Goal: Find specific page/section: Find specific page/section

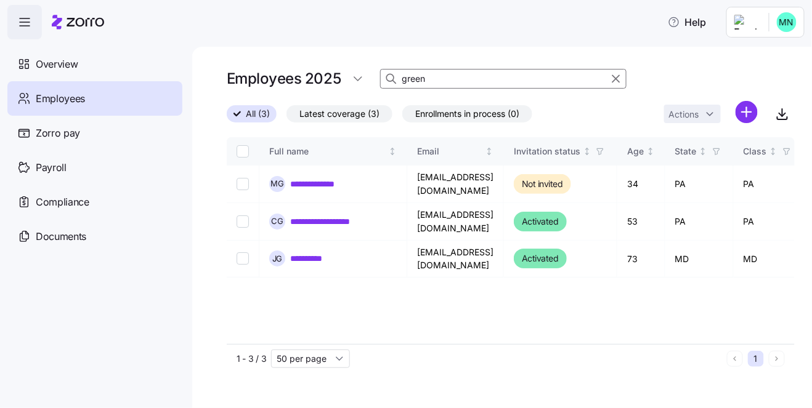
click at [436, 83] on input "green" at bounding box center [503, 79] width 246 height 20
type input "g"
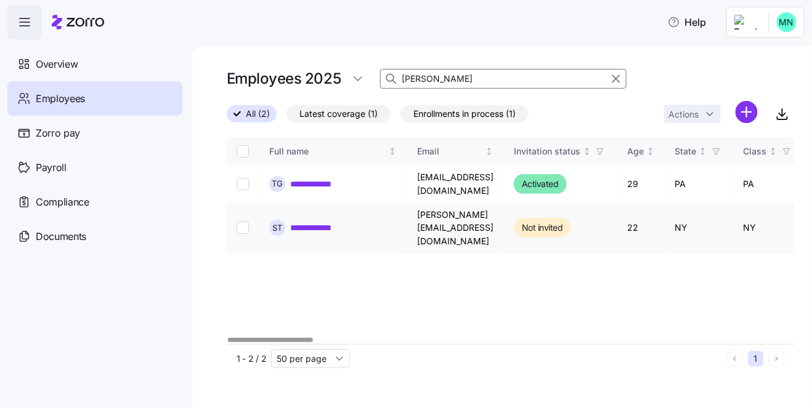
type input "[PERSON_NAME]"
click at [336, 222] on link "**********" at bounding box center [319, 228] width 58 height 12
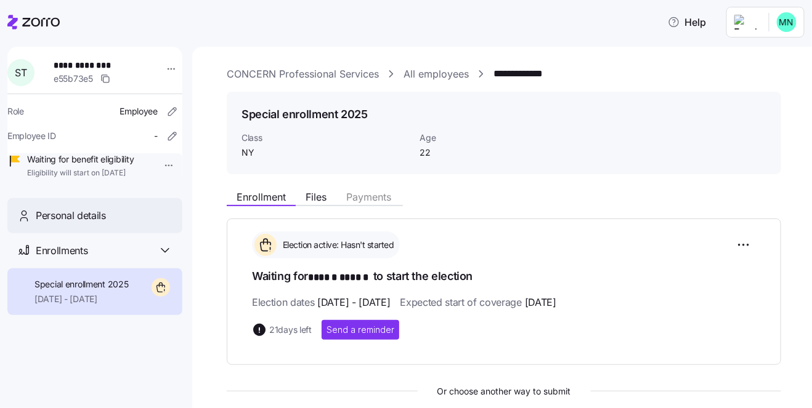
click at [65, 224] on span "Personal details" at bounding box center [71, 215] width 70 height 15
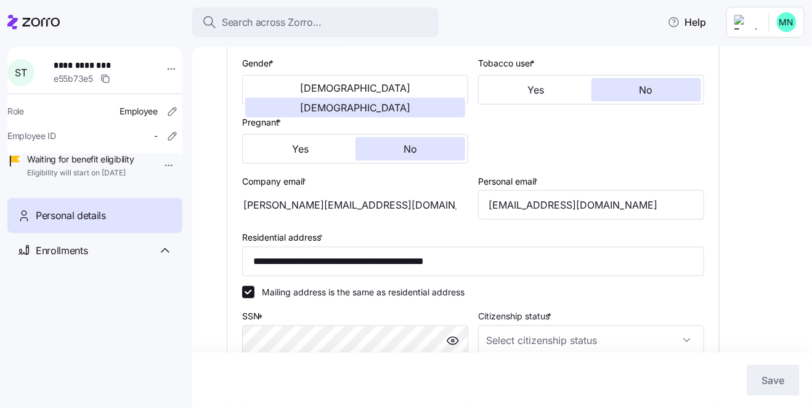
type input "NY"
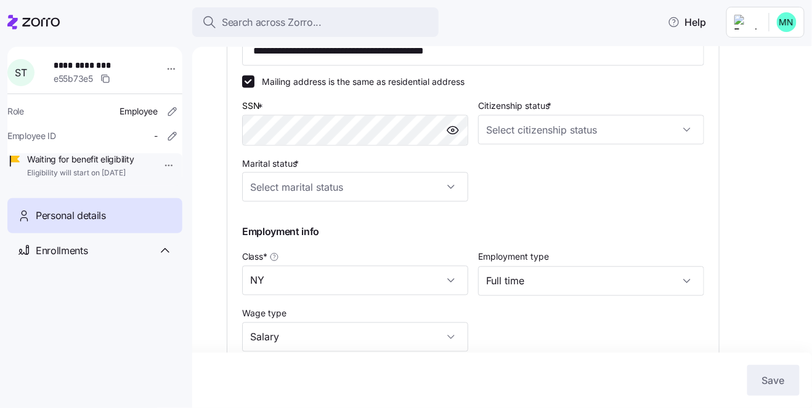
scroll to position [509, 0]
